Goal: Task Accomplishment & Management: Manage account settings

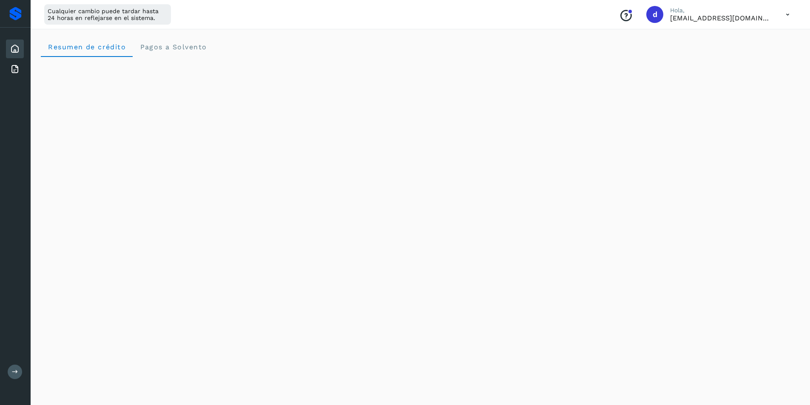
click at [789, 16] on icon at bounding box center [787, 14] width 17 height 17
click at [731, 58] on div "Cerrar sesión" at bounding box center [745, 55] width 101 height 16
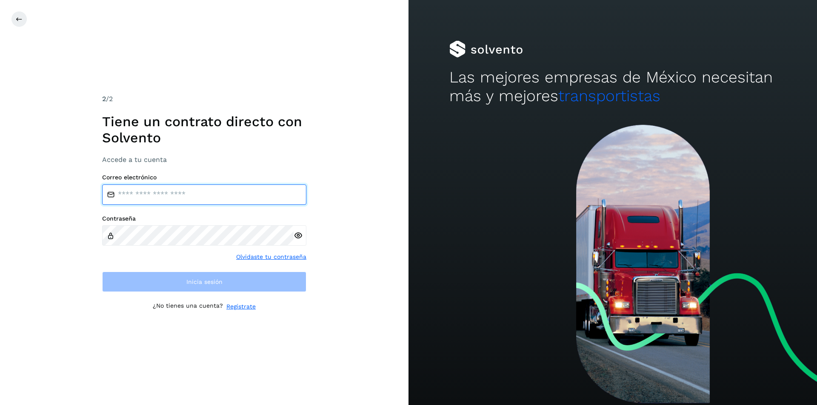
type input "**********"
